Goal: Find specific page/section: Find specific page/section

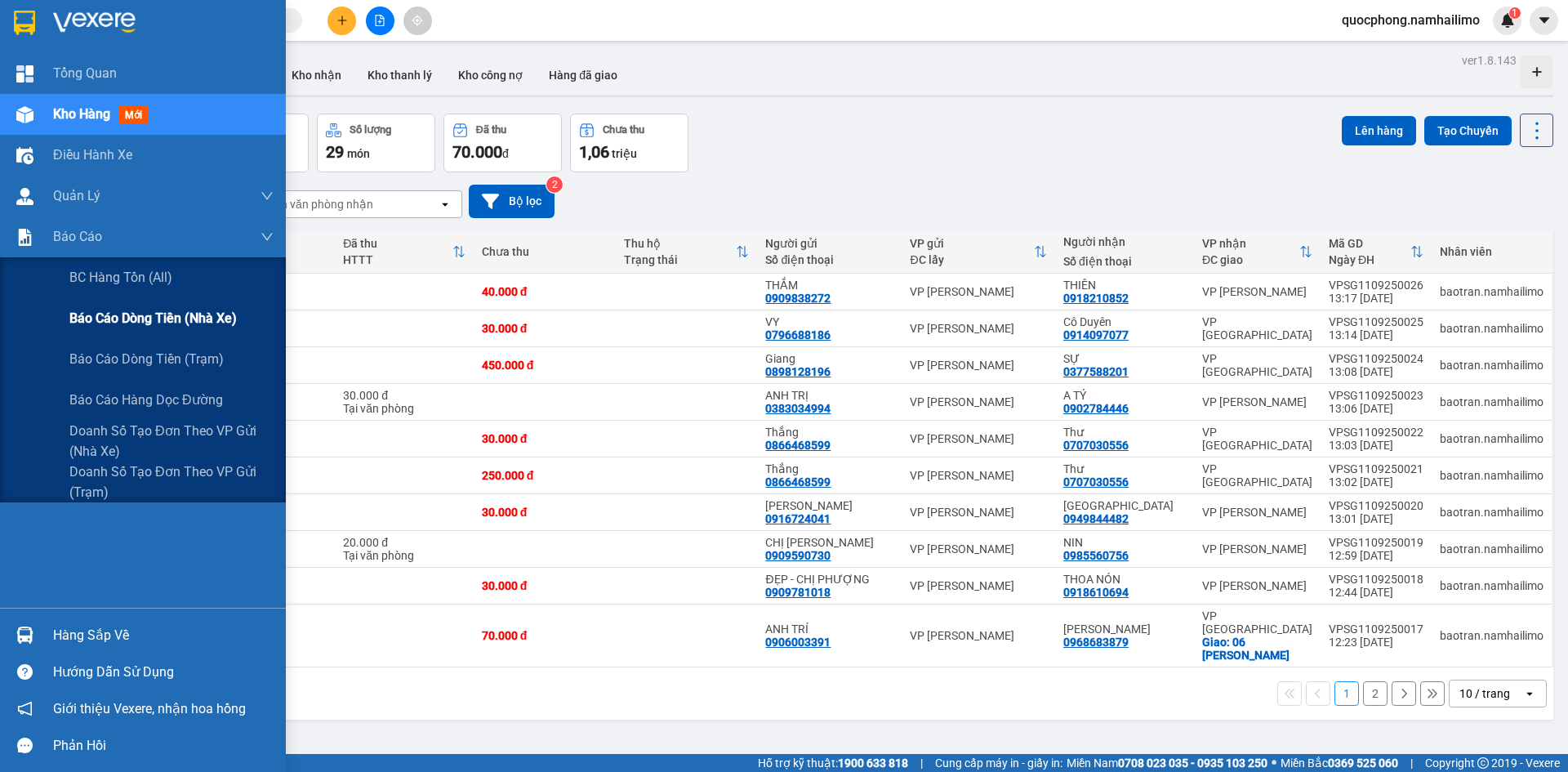
click at [103, 310] on span "Báo cáo dòng tiền (nhà xe)" at bounding box center [153, 318] width 168 height 21
click at [93, 433] on span "Doanh số tạo đơn theo VP gửi (nhà xe)" at bounding box center [171, 441] width 204 height 41
